Goal: Transaction & Acquisition: Purchase product/service

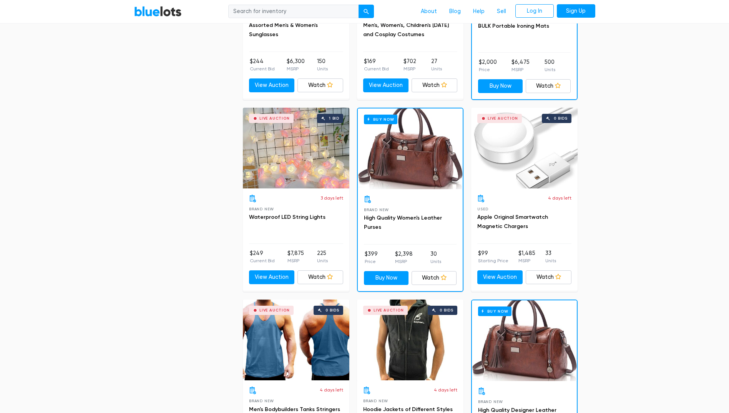
scroll to position [577, 0]
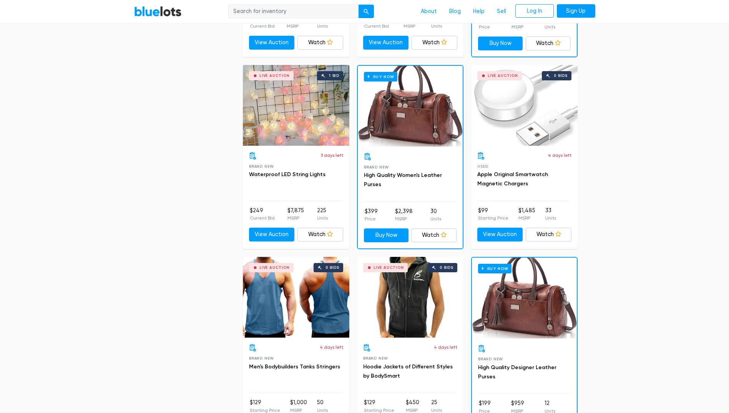
click at [419, 126] on div "Buy Now" at bounding box center [410, 106] width 105 height 81
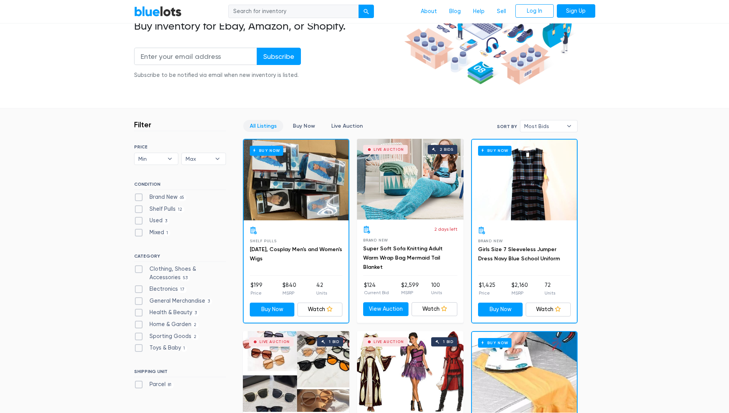
scroll to position [115, 0]
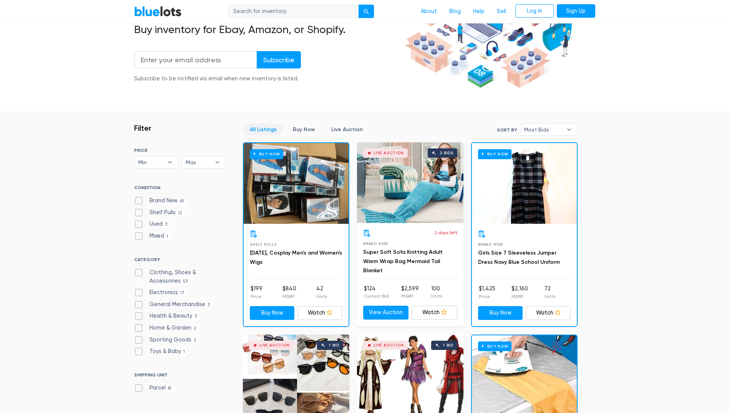
click at [141, 199] on label "Brand New 65" at bounding box center [160, 200] width 53 height 8
click at [139, 199] on New"] "Brand New 65" at bounding box center [136, 198] width 5 height 5
checkbox New"] "true"
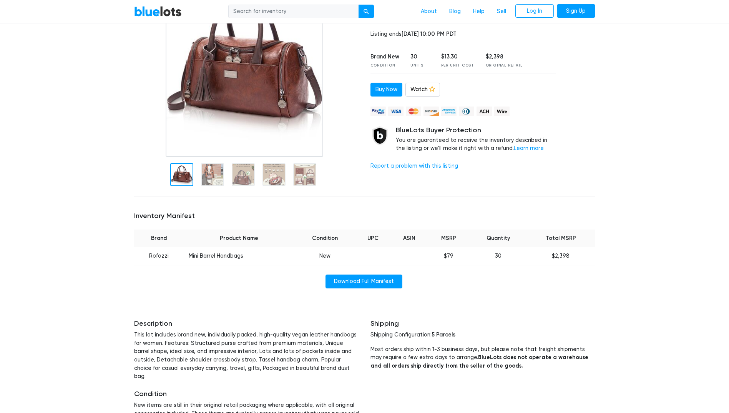
scroll to position [115, 0]
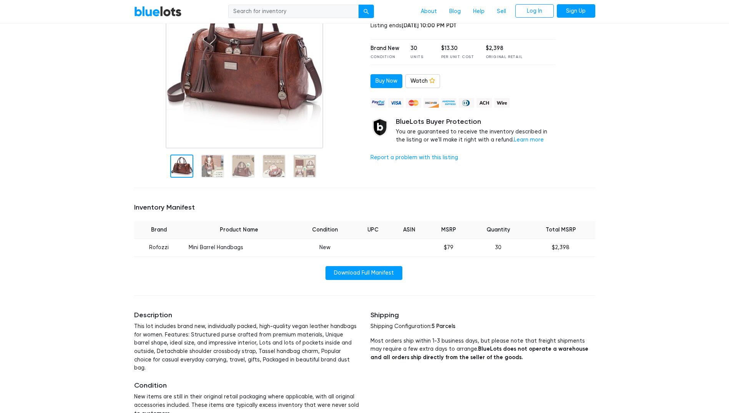
click at [163, 248] on td "Rofozzi" at bounding box center [159, 248] width 50 height 18
copy tr "Rofozzi"
click at [206, 246] on td "Mini Barrel Handbags" at bounding box center [239, 248] width 111 height 18
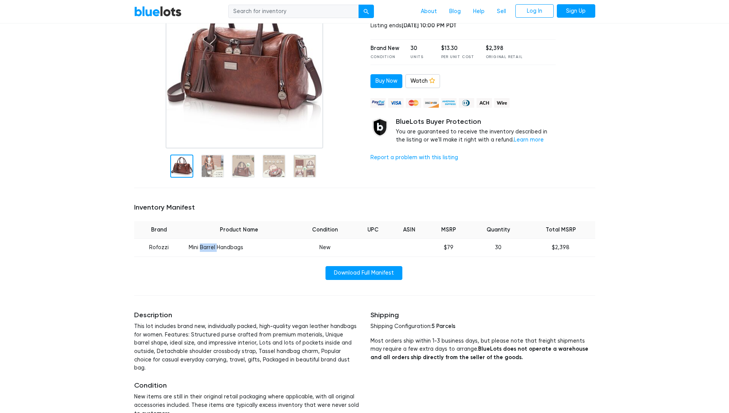
click at [206, 246] on td "Mini Barrel Handbags" at bounding box center [239, 248] width 111 height 18
copy tr "Mini Barrel Handbags"
click at [157, 246] on td "Rofozzi" at bounding box center [159, 248] width 50 height 18
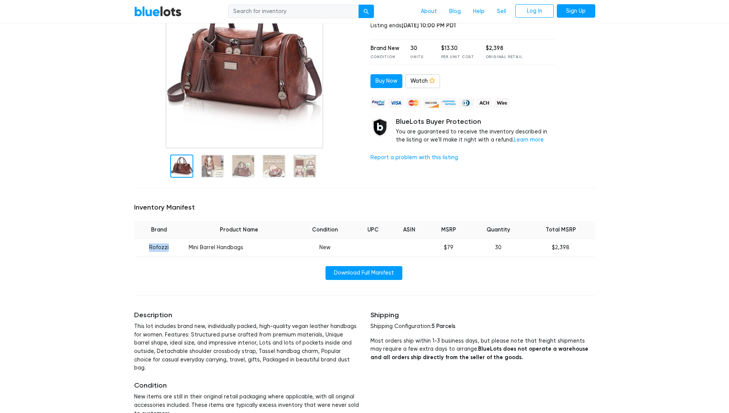
copy td "Rofozzi"
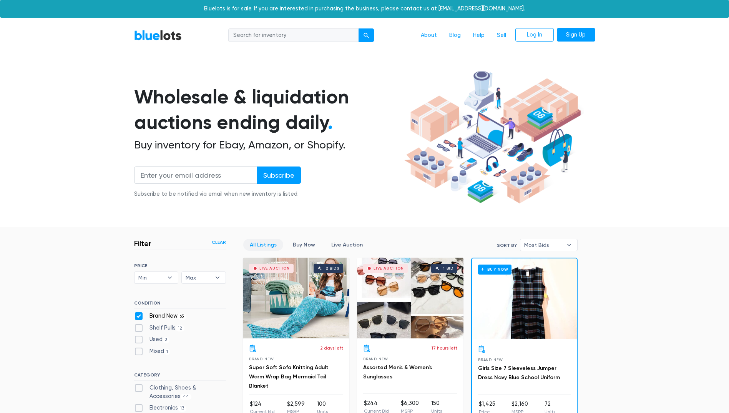
click at [138, 316] on label "Brand New 65" at bounding box center [160, 316] width 53 height 8
click at [138, 316] on New"] "Brand New 65" at bounding box center [136, 314] width 5 height 5
checkbox New"] "false"
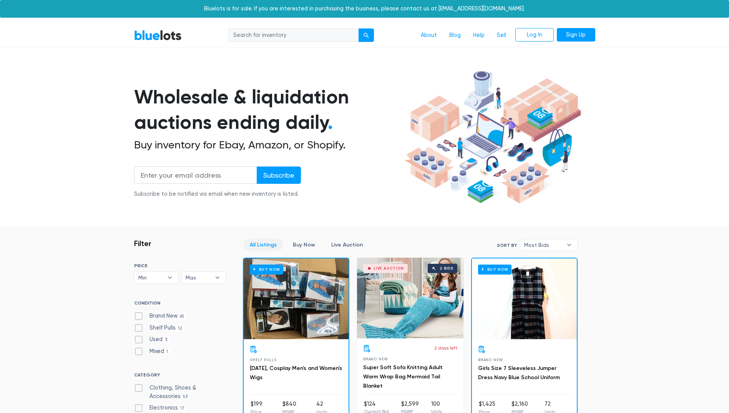
scroll to position [207, 0]
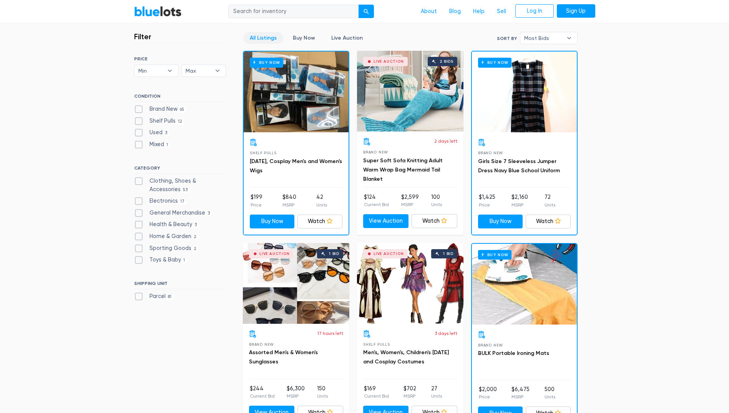
click at [139, 143] on label "Mixed 1" at bounding box center [152, 144] width 37 height 8
click at [139, 143] on input "Mixed 1" at bounding box center [136, 142] width 5 height 5
checkbox input "true"
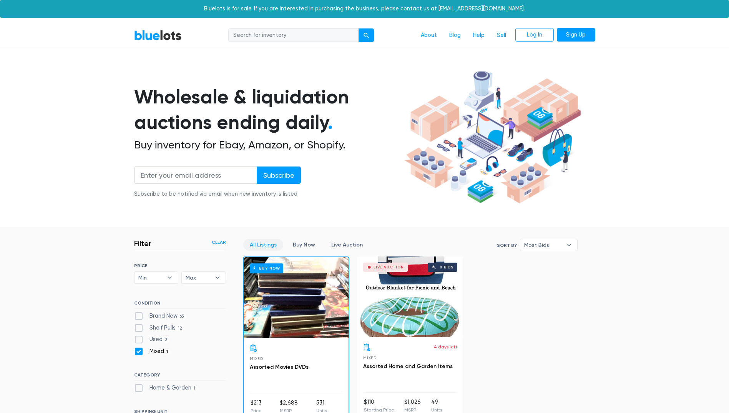
scroll to position [200, 0]
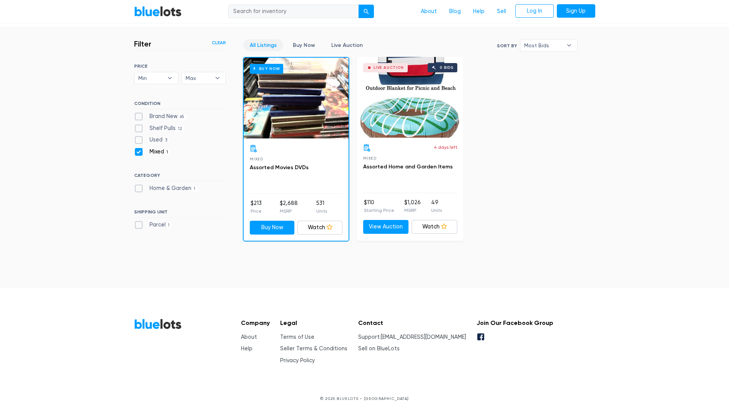
click at [135, 151] on label "Mixed 1" at bounding box center [152, 152] width 37 height 8
click at [135, 151] on input "Mixed 1" at bounding box center [136, 150] width 5 height 5
checkbox input "false"
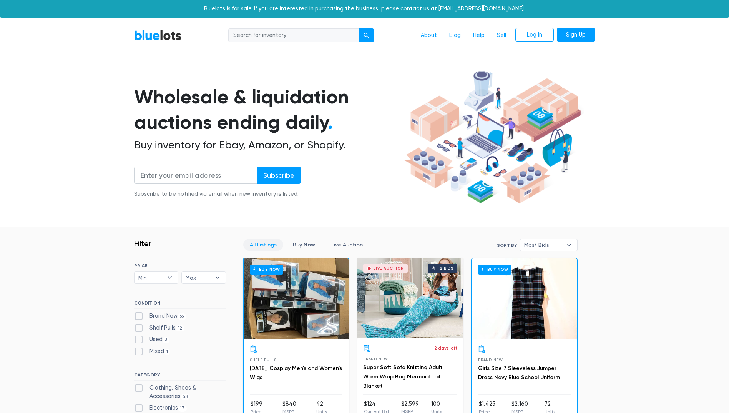
scroll to position [207, 0]
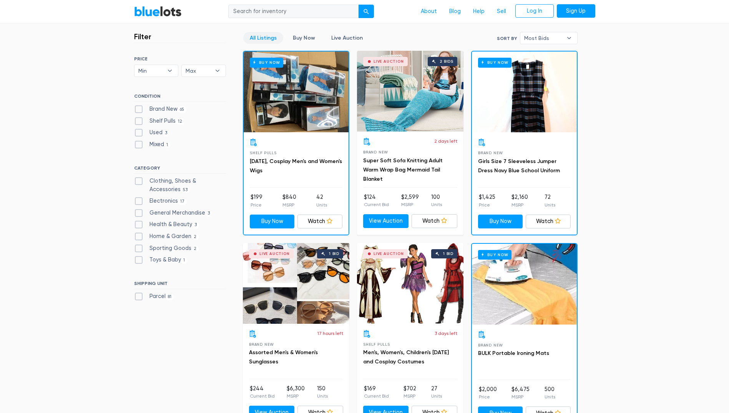
click at [140, 133] on label "Used 3" at bounding box center [152, 132] width 36 height 8
click at [139, 133] on input "Used 3" at bounding box center [136, 130] width 5 height 5
checkbox input "true"
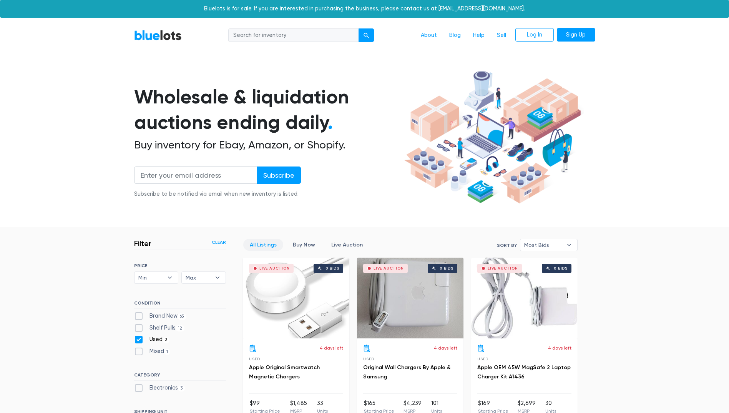
scroll to position [200, 0]
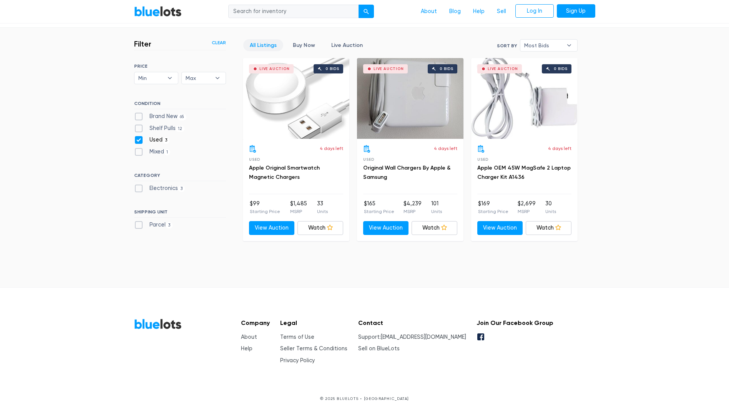
click at [406, 121] on div "Live Auction 0 bids" at bounding box center [410, 98] width 107 height 81
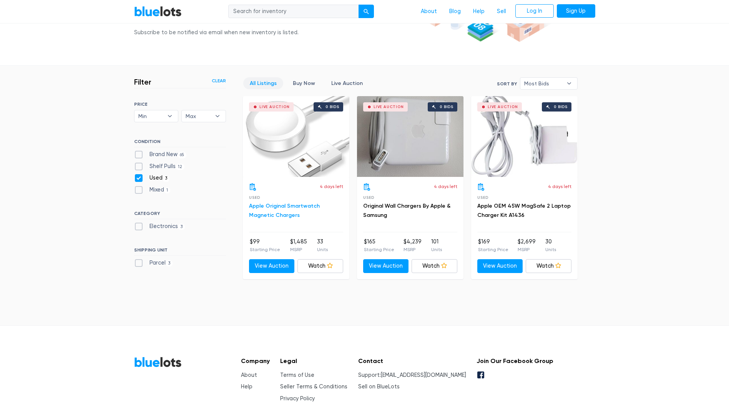
scroll to position [161, 0]
click at [286, 140] on div "Live Auction 0 bids" at bounding box center [296, 137] width 107 height 81
click at [537, 158] on div "Live Auction 0 bids" at bounding box center [524, 137] width 107 height 81
click at [142, 263] on label "Parcel 3" at bounding box center [153, 263] width 39 height 8
click at [139, 263] on input "Parcel 3" at bounding box center [136, 261] width 5 height 5
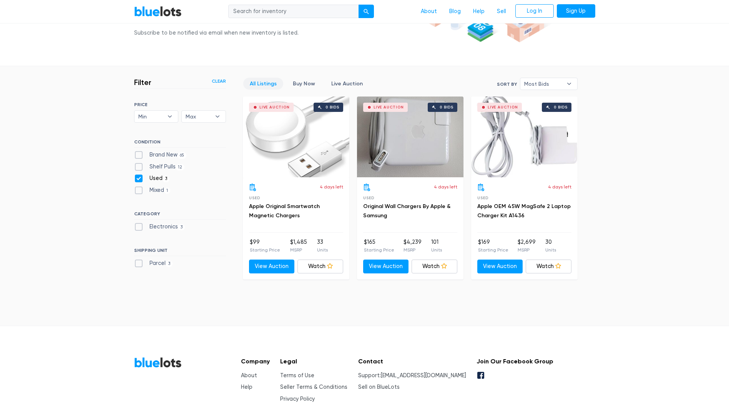
checkbox input "true"
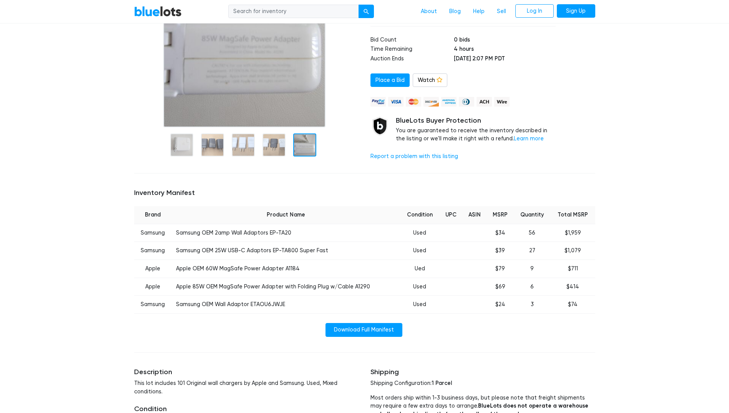
scroll to position [154, 0]
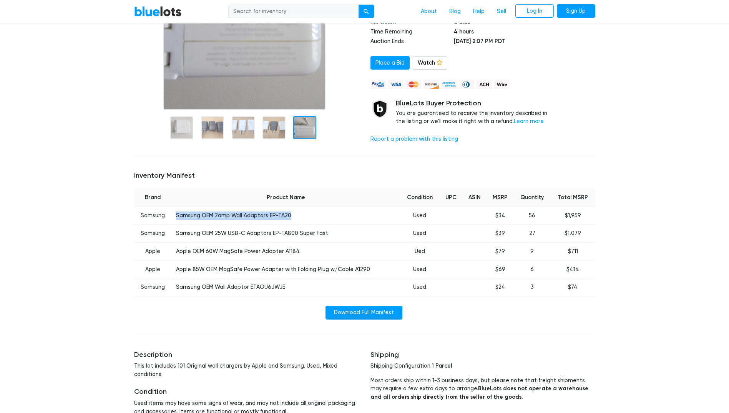
drag, startPoint x: 177, startPoint y: 214, endPoint x: 304, endPoint y: 220, distance: 127.0
click at [304, 220] on td "Samsung OEM 2amp Wall Adaptors EP-TA20" at bounding box center [285, 215] width 229 height 18
copy td "Samsung OEM 2amp Wall Adaptors EP-TA20"
click at [268, 233] on td "Samsung OEM 25W USB-C Adaptors EP-TA800 Super Fast" at bounding box center [285, 234] width 229 height 18
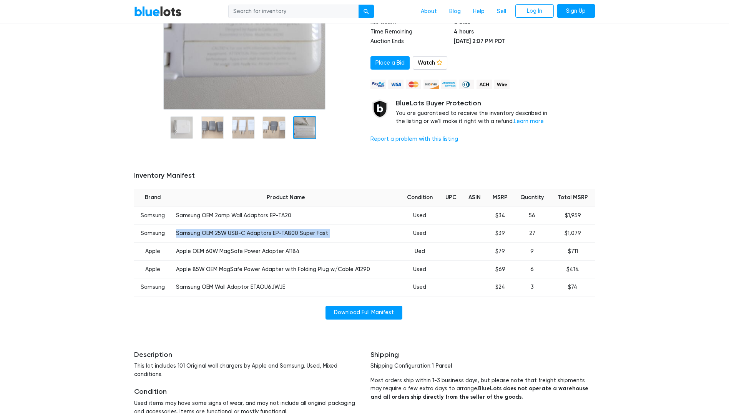
click at [268, 233] on td "Samsung OEM 25W USB-C Adaptors EP-TA800 Super Fast" at bounding box center [285, 234] width 229 height 18
copy tr "Samsung OEM 25W USB-C Adaptors EP-TA800 Super Fast"
click at [271, 250] on td "Apple OEM 60W MagSafe Power Adapter A1184" at bounding box center [285, 252] width 229 height 18
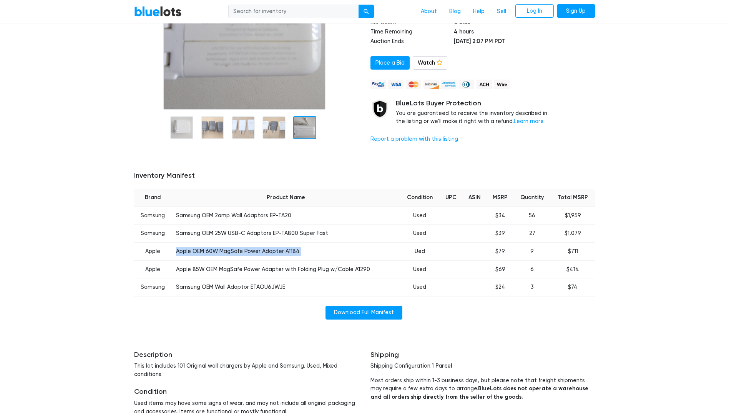
click at [271, 250] on td "Apple OEM 60W MagSafe Power Adapter A1184" at bounding box center [285, 252] width 229 height 18
copy tr "Apple OEM 60W MagSafe Power Adapter A1184"
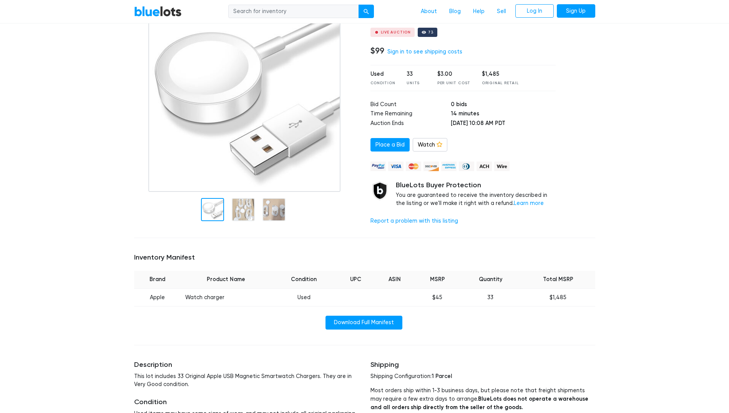
scroll to position [77, 0]
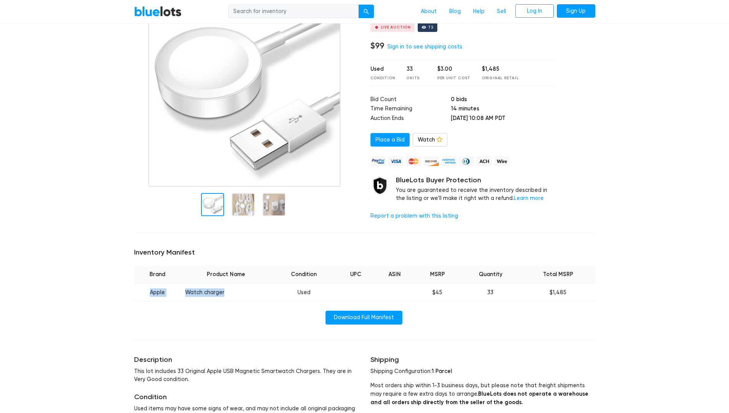
drag, startPoint x: 150, startPoint y: 290, endPoint x: 227, endPoint y: 296, distance: 77.2
click at [227, 296] on tr "Apple Watch charger Used $45 33 $1,485" at bounding box center [364, 292] width 461 height 18
copy tr "Apple Watch charger"
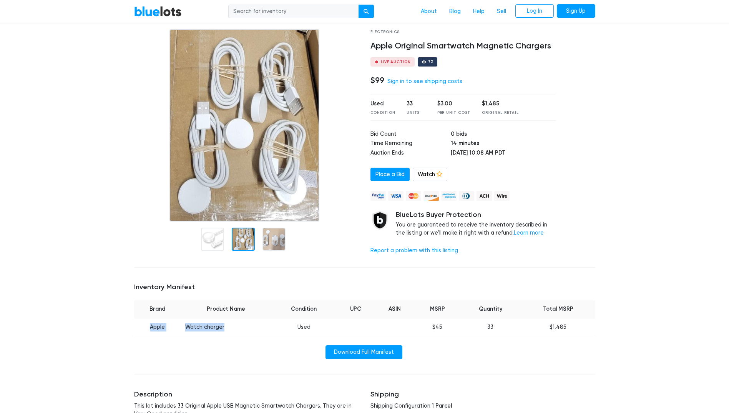
scroll to position [37, 0]
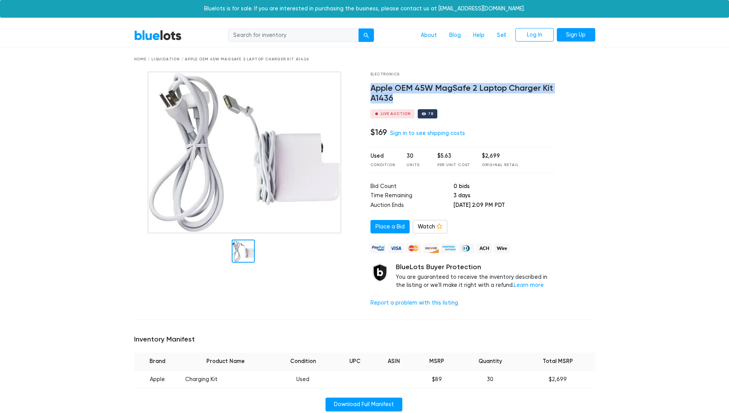
drag, startPoint x: 378, startPoint y: 88, endPoint x: 431, endPoint y: 103, distance: 54.8
click at [431, 103] on div "Electronics Apple OEM 45W MagSafe 2 Laptop Charger Kit A1436 Live Auction 78 $1…" at bounding box center [463, 193] width 197 height 242
copy h4 "Apple OEM 45W MagSafe 2 Laptop Charger Kit A1436"
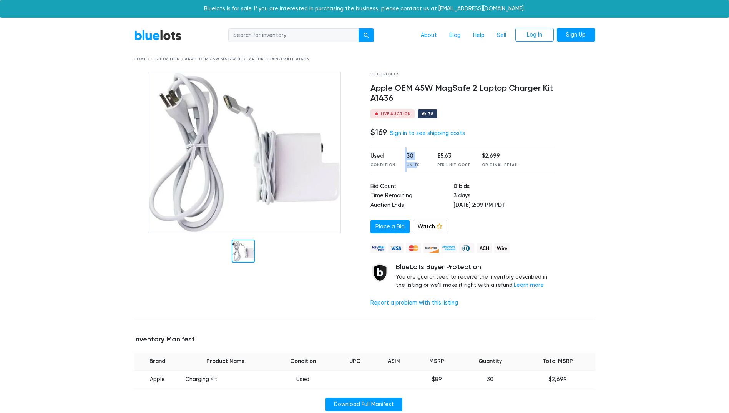
drag, startPoint x: 414, startPoint y: 161, endPoint x: 403, endPoint y: 161, distance: 10.4
click at [403, 161] on div "Used Condition 30 Units $5.63 Per Unit Cost $2,699 Original Retail" at bounding box center [464, 160] width 186 height 26
drag, startPoint x: 403, startPoint y: 161, endPoint x: 416, endPoint y: 171, distance: 16.7
click at [416, 171] on div "Used Condition 30 Units $5.63 Per Unit Cost $2,699 Original Retail" at bounding box center [464, 160] width 186 height 26
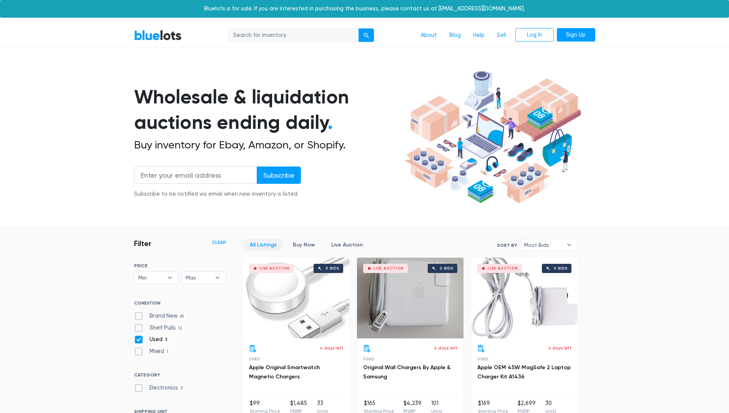
scroll to position [200, 0]
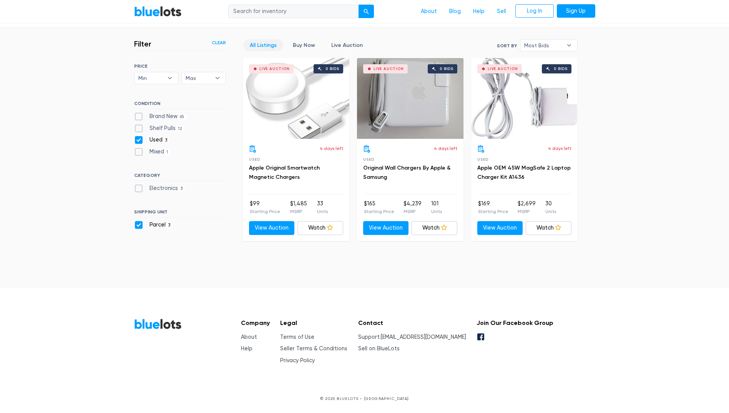
click at [140, 138] on label "Used 3" at bounding box center [152, 140] width 36 height 8
click at [139, 138] on input "Used 3" at bounding box center [136, 138] width 5 height 5
checkbox input "false"
